Goal: Entertainment & Leisure: Browse casually

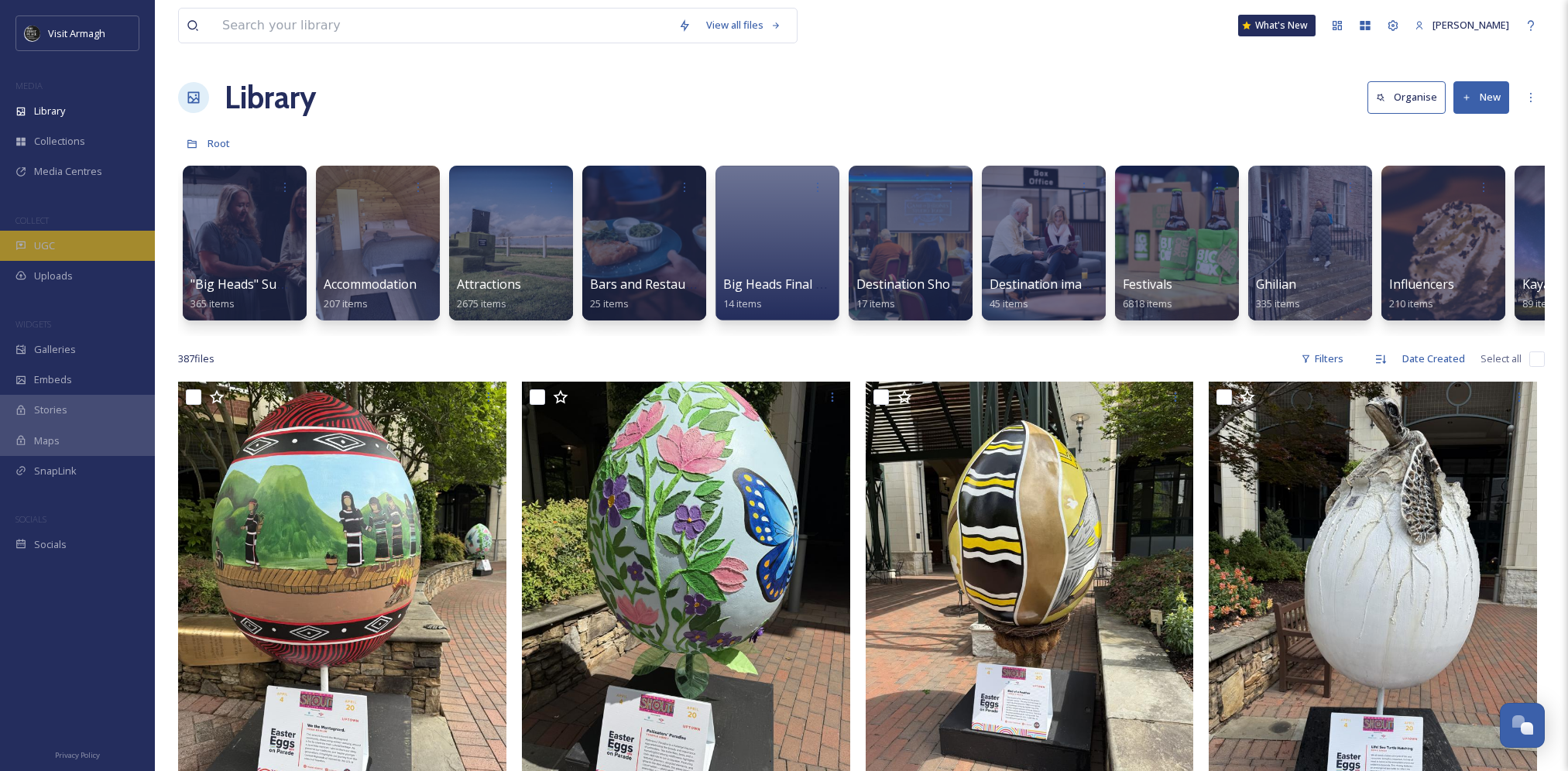
click at [77, 255] on div "UGC" at bounding box center [78, 246] width 155 height 31
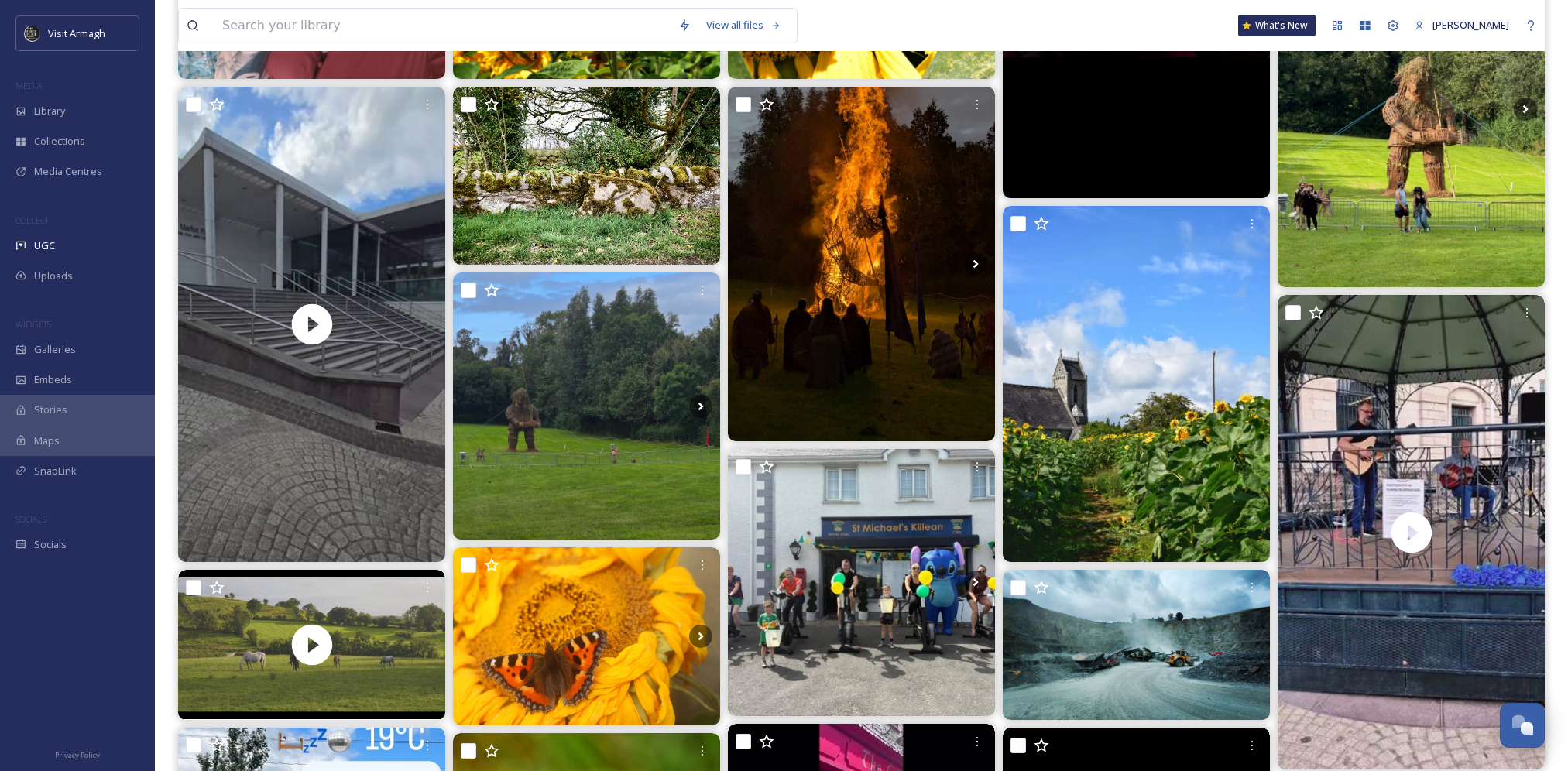
scroll to position [542, 0]
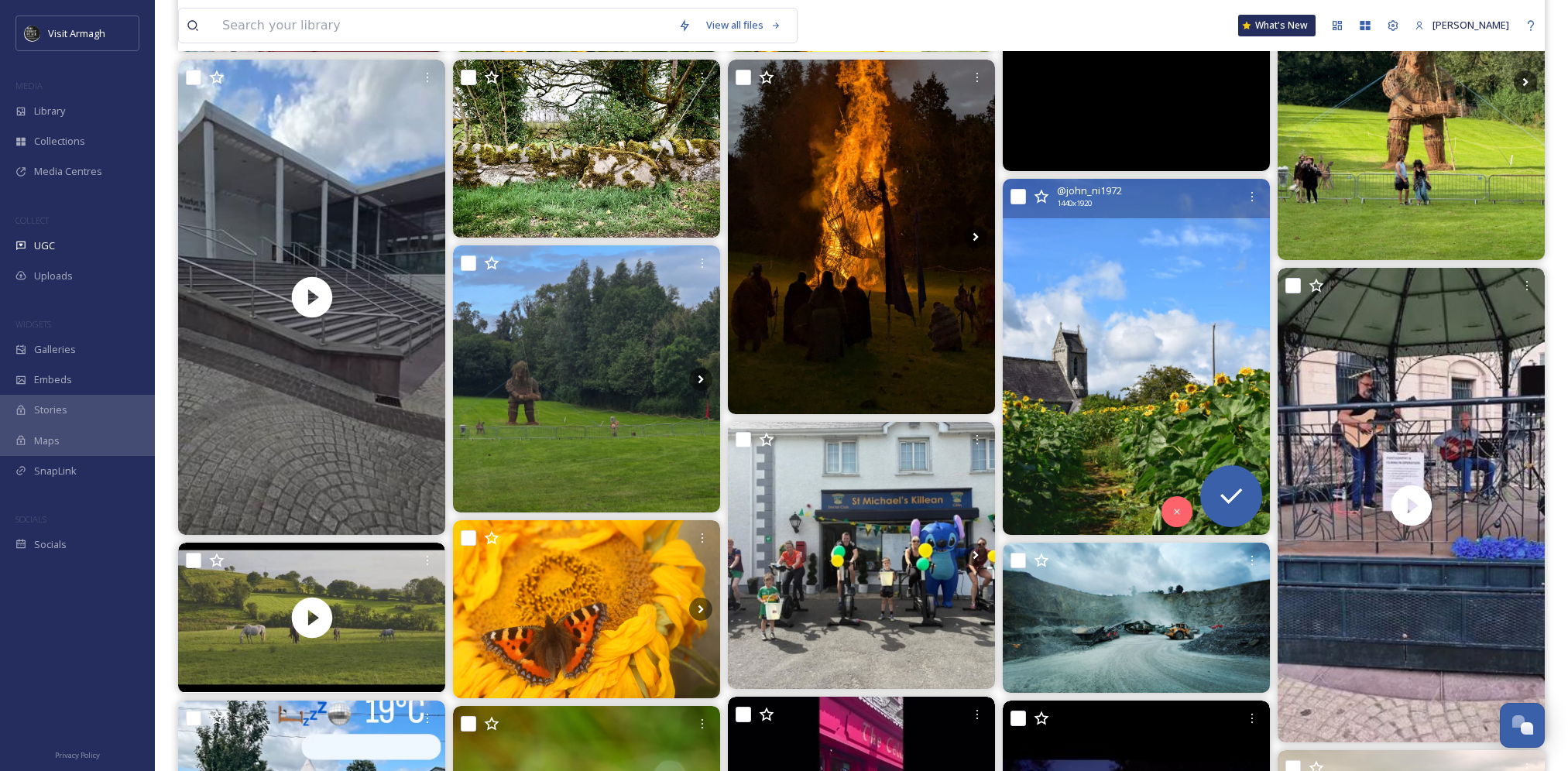
click at [1125, 378] on img at bounding box center [1136, 357] width 267 height 356
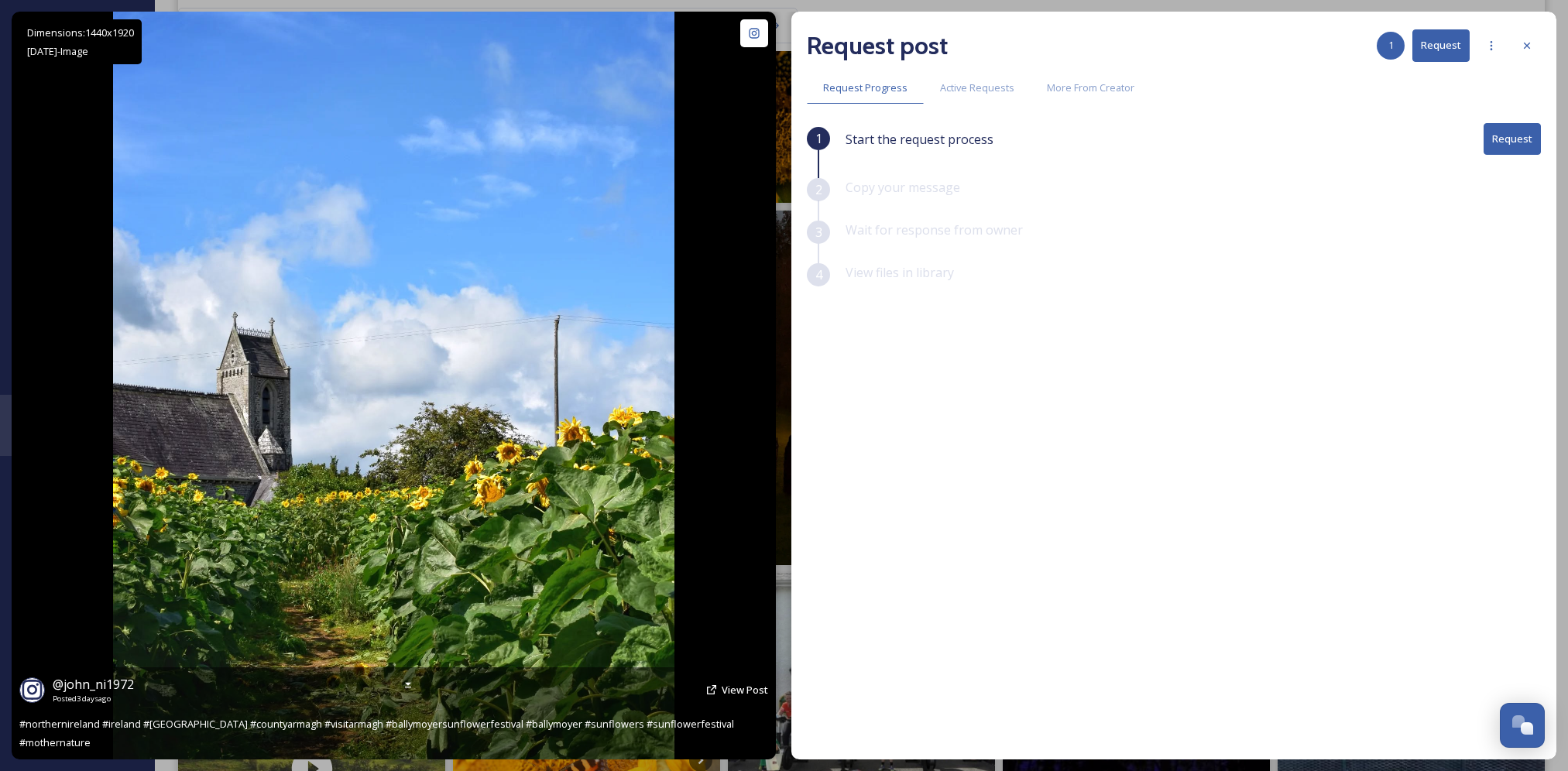
scroll to position [387, 0]
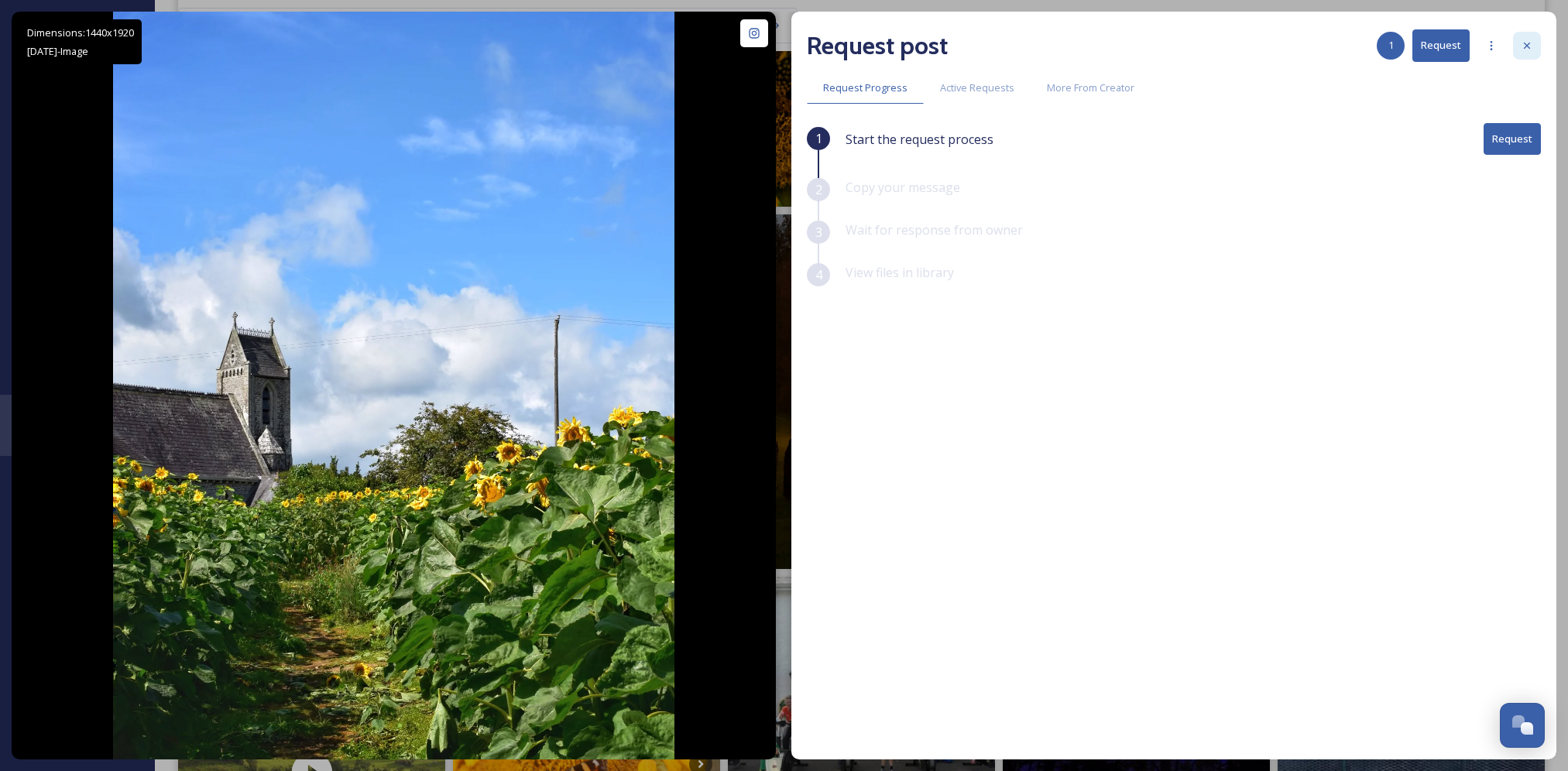
click at [1528, 55] on div at bounding box center [1527, 45] width 28 height 28
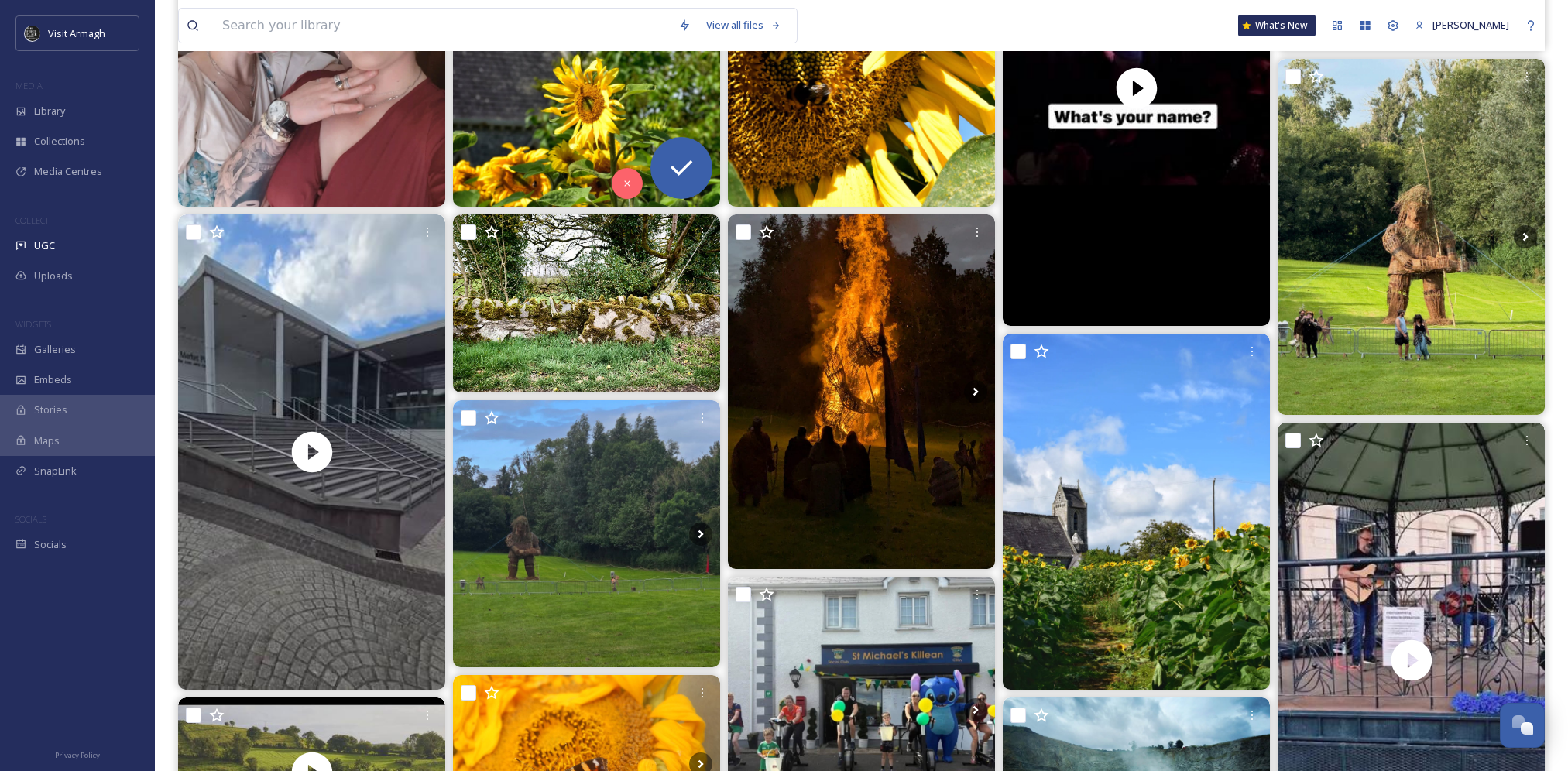
click at [554, 166] on img at bounding box center [586, 29] width 267 height 356
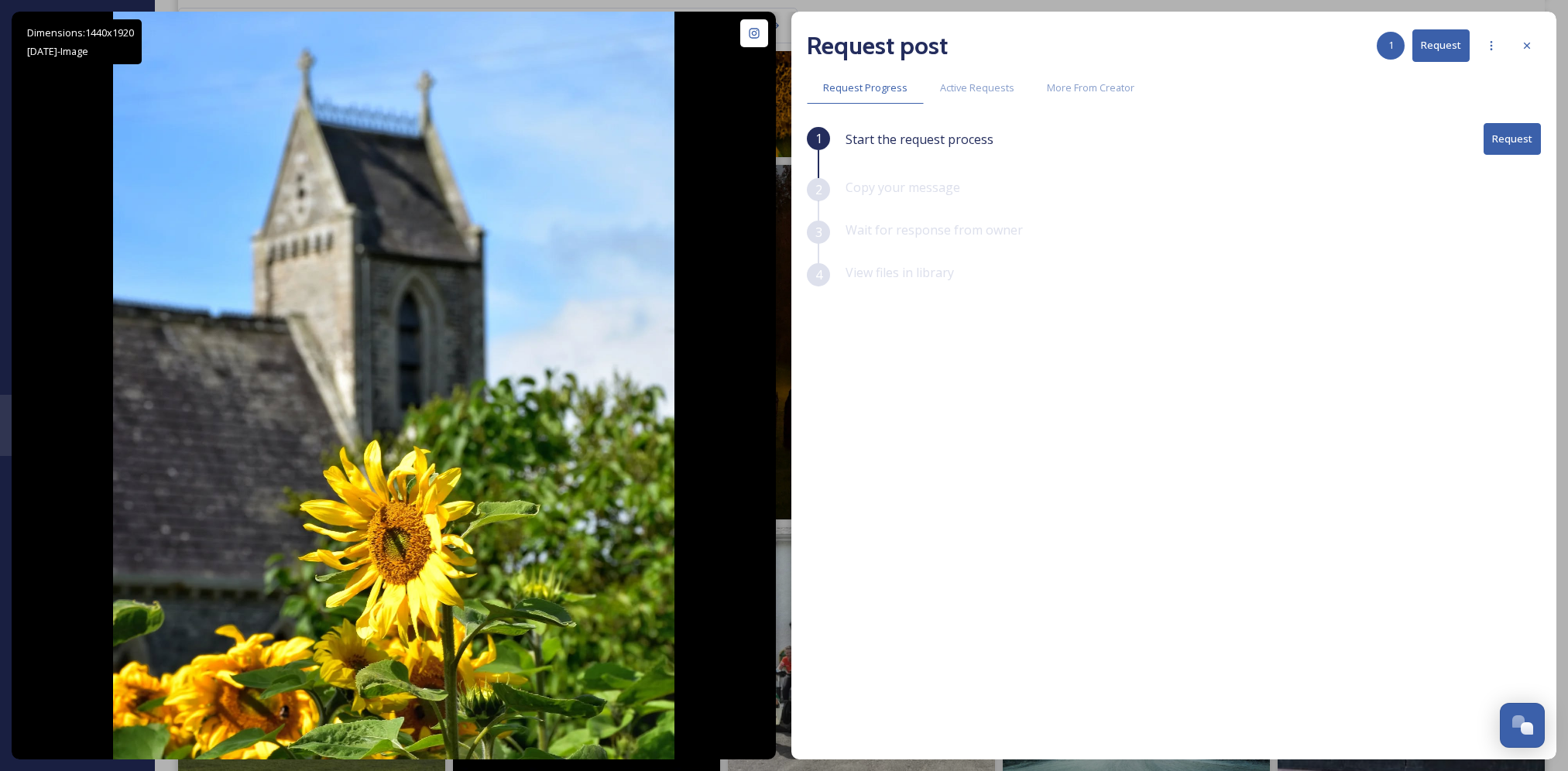
scroll to position [465, 0]
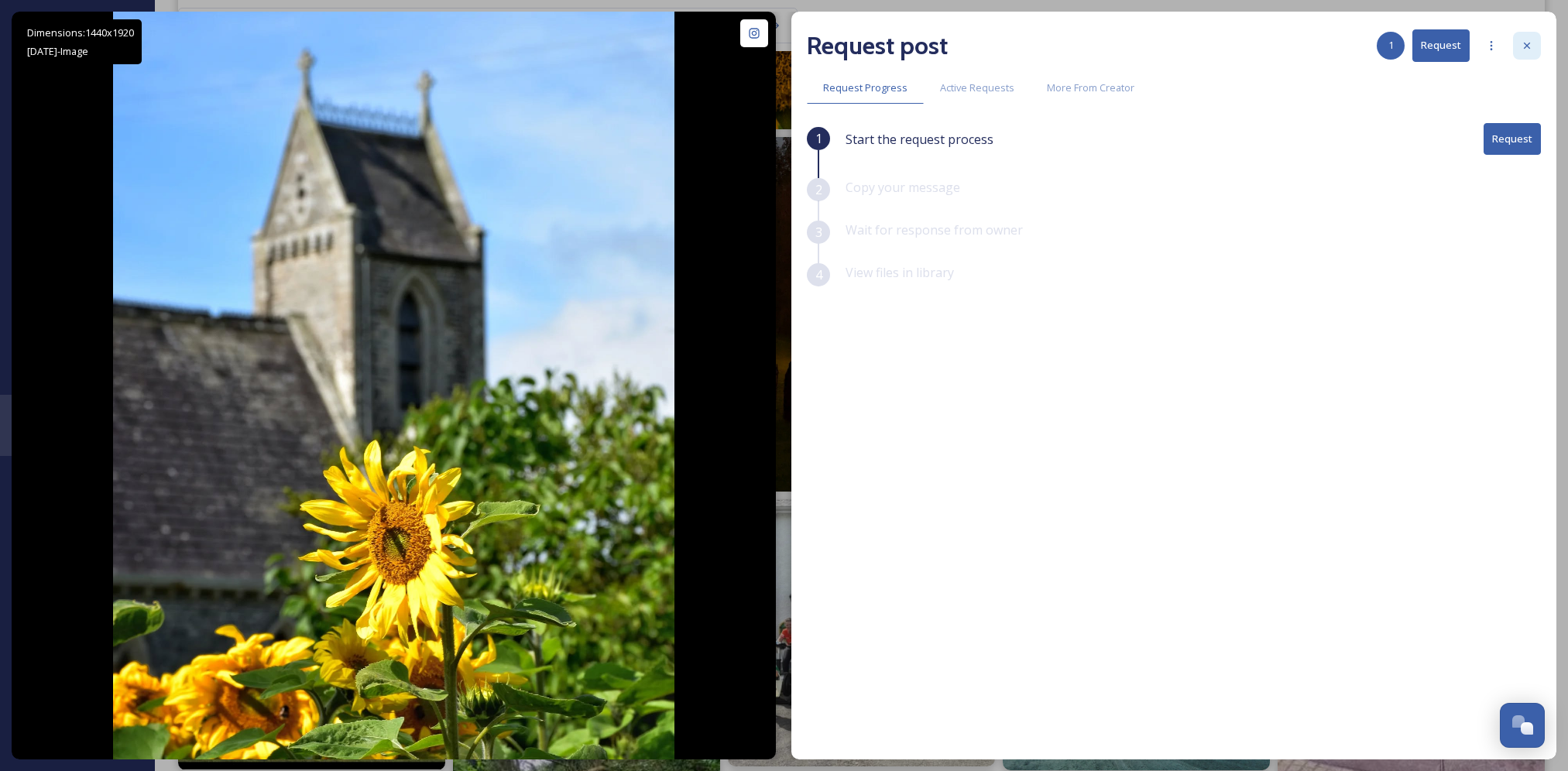
click at [1532, 47] on icon at bounding box center [1527, 45] width 12 height 12
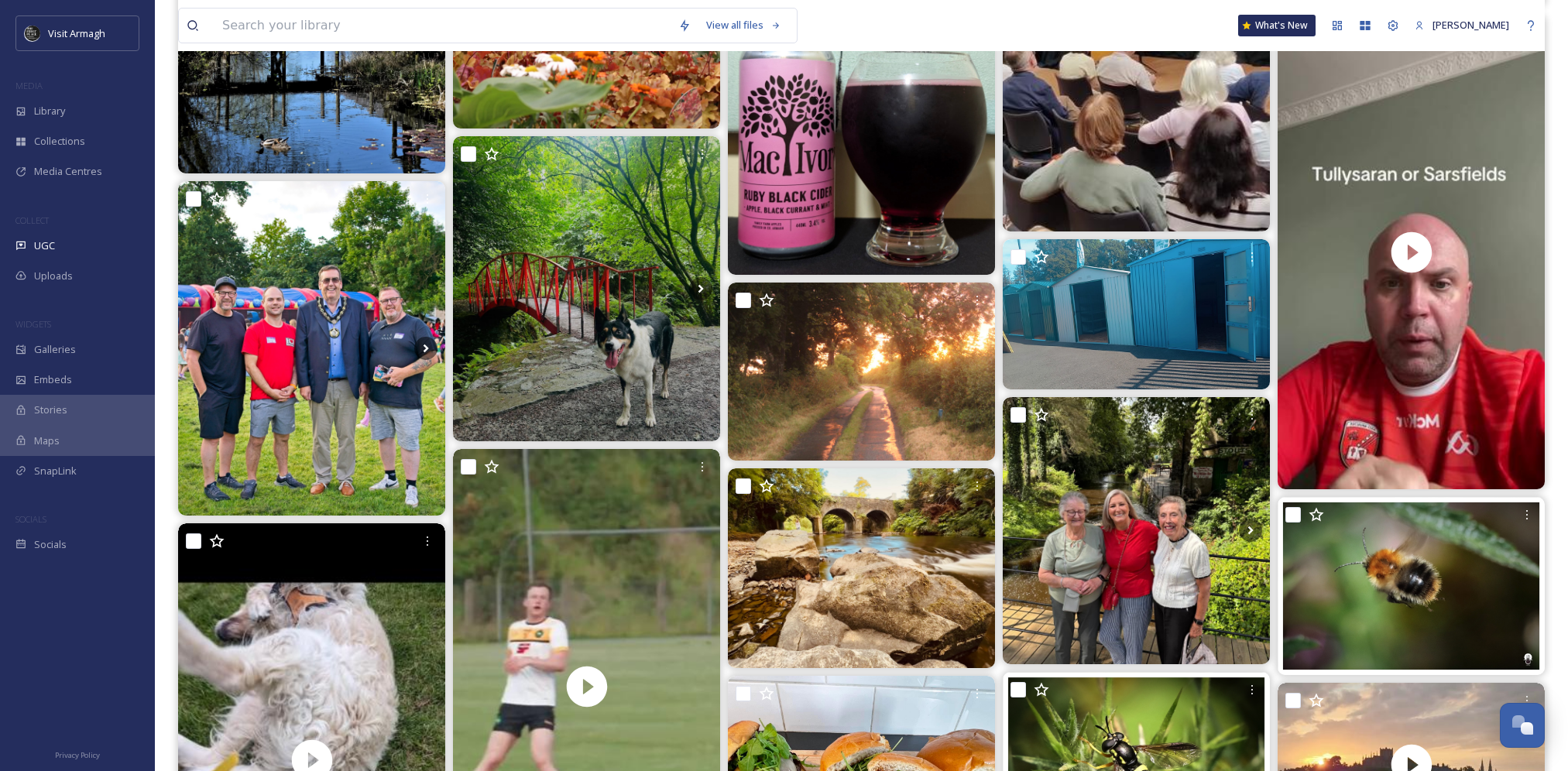
scroll to position [4491, 0]
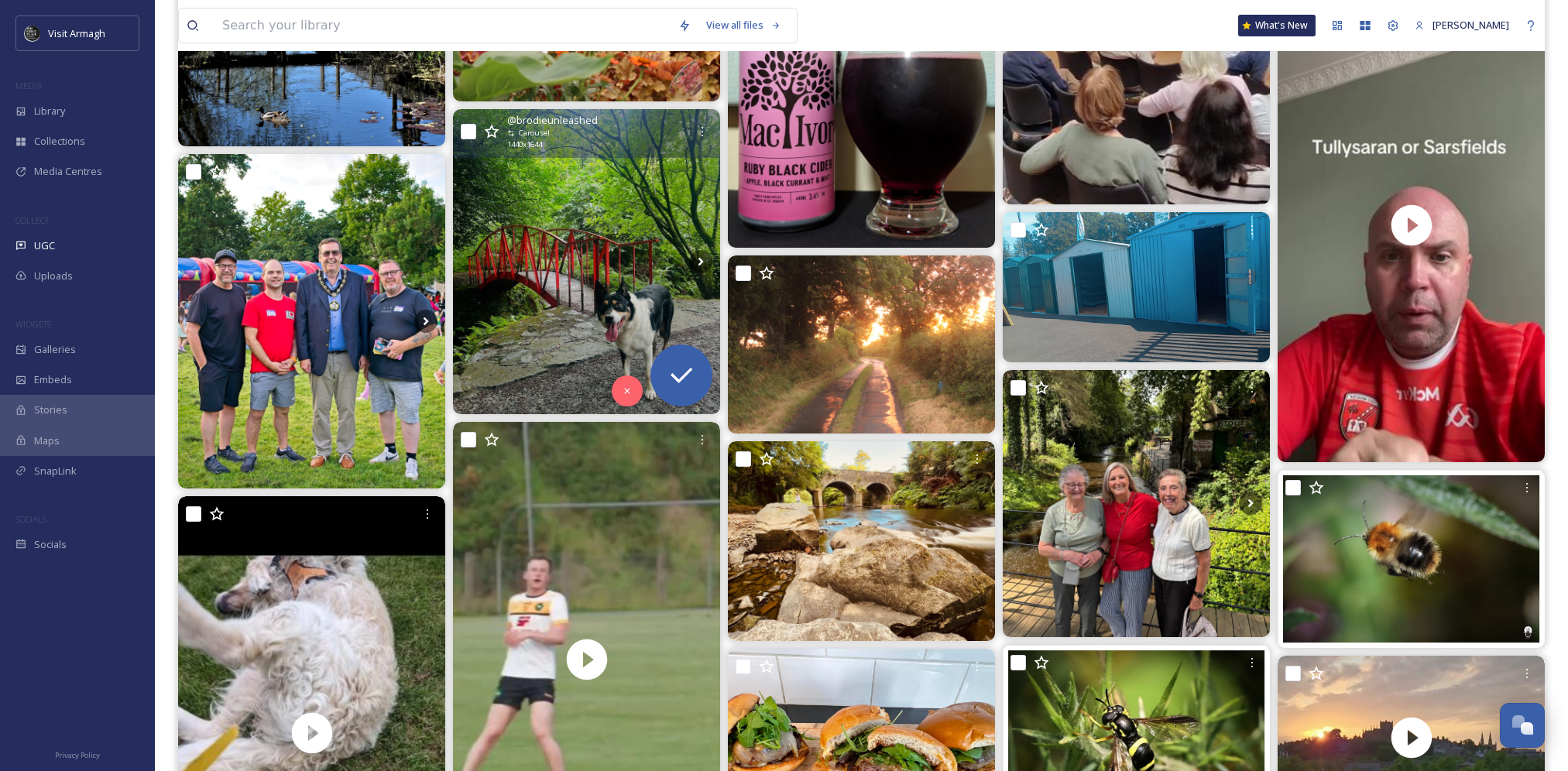
click at [611, 249] on img at bounding box center [586, 261] width 267 height 306
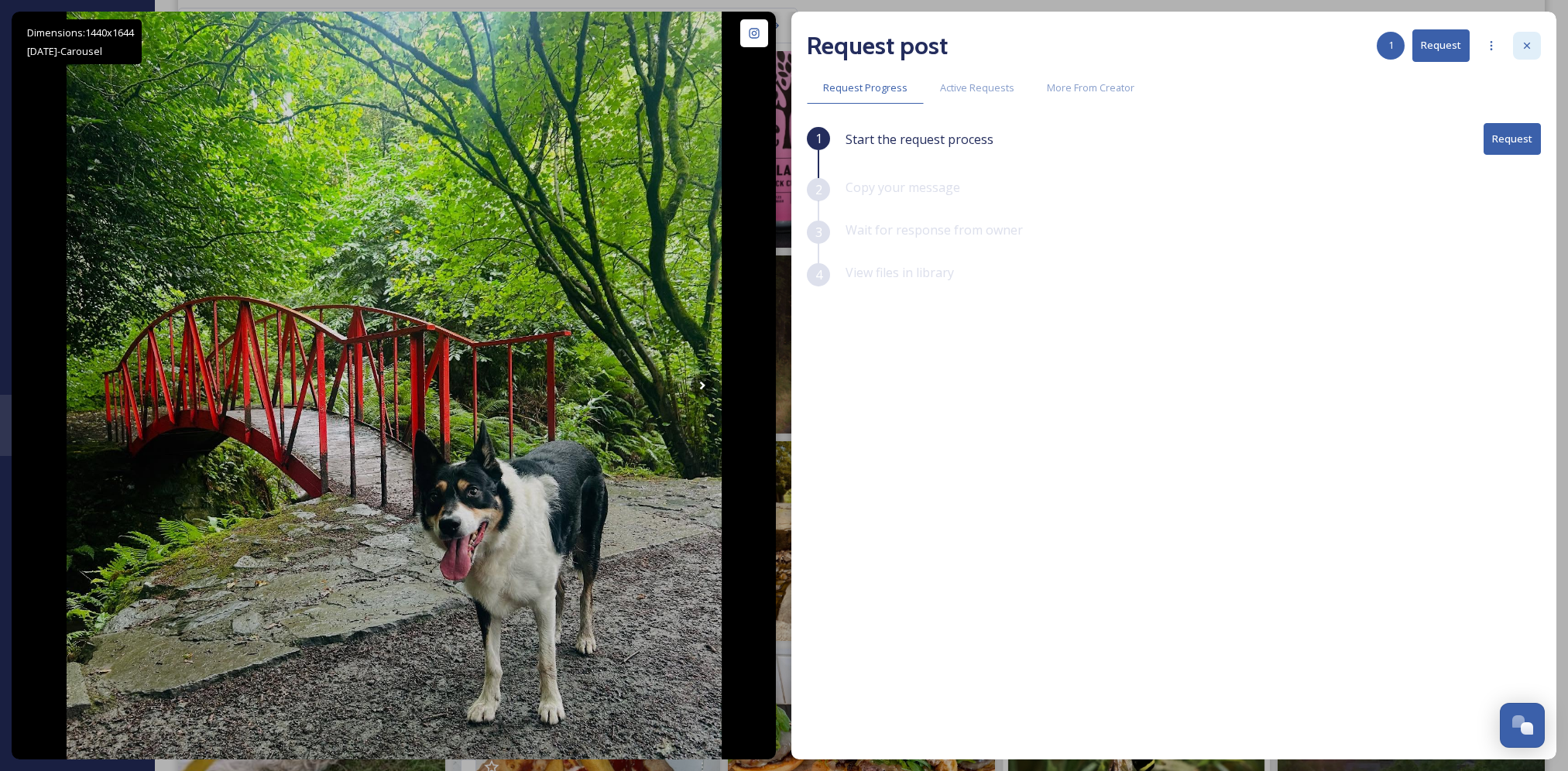
click at [1532, 47] on icon at bounding box center [1527, 45] width 12 height 12
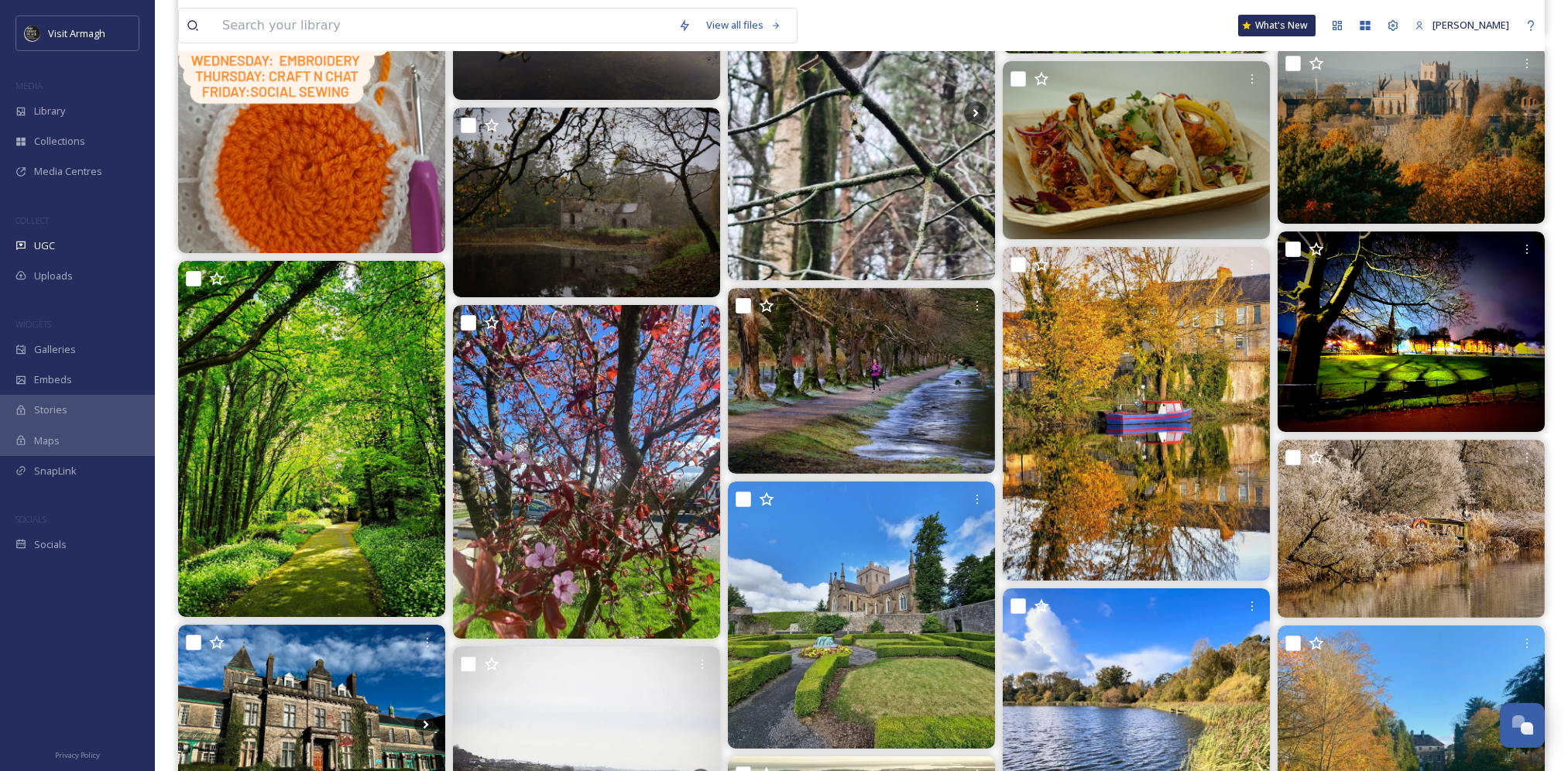
scroll to position [6505, 0]
